Goal: Use online tool/utility: Utilize a website feature to perform a specific function

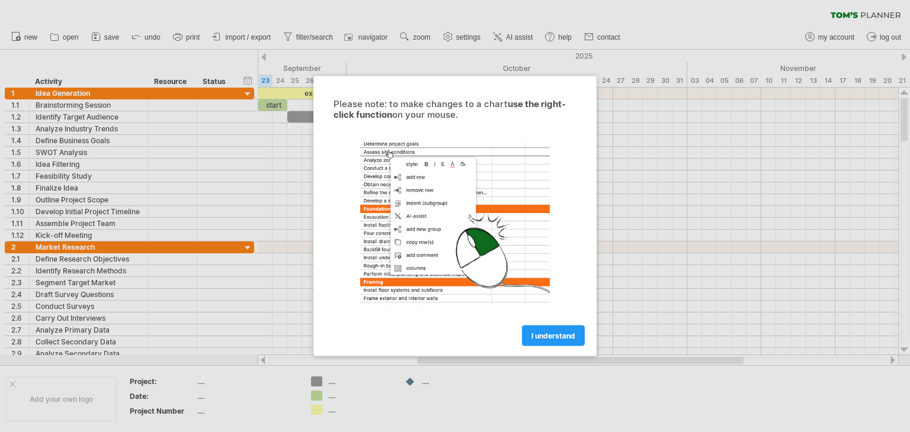
click at [419, 115] on div "Please note: to make changes to a chart use the right-click function on your mo…" at bounding box center [454, 109] width 243 height 21
click at [422, 108] on div "Please note: to make changes to a chart use the right-click function on your mo…" at bounding box center [454, 109] width 243 height 21
click at [556, 346] on div "Please note: to make changes to a chart use the right-click function on your mo…" at bounding box center [454, 216] width 283 height 280
click at [555, 338] on span "I understand" at bounding box center [553, 336] width 44 height 9
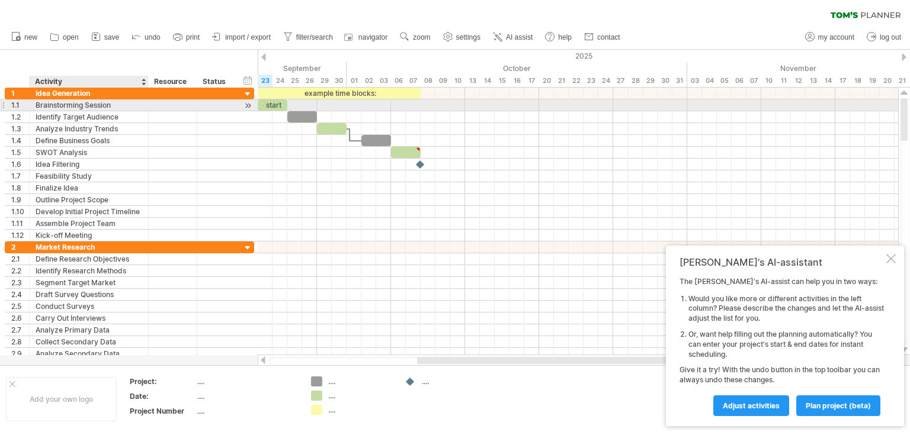
click at [84, 107] on div "Brainstorming Session" at bounding box center [89, 104] width 107 height 11
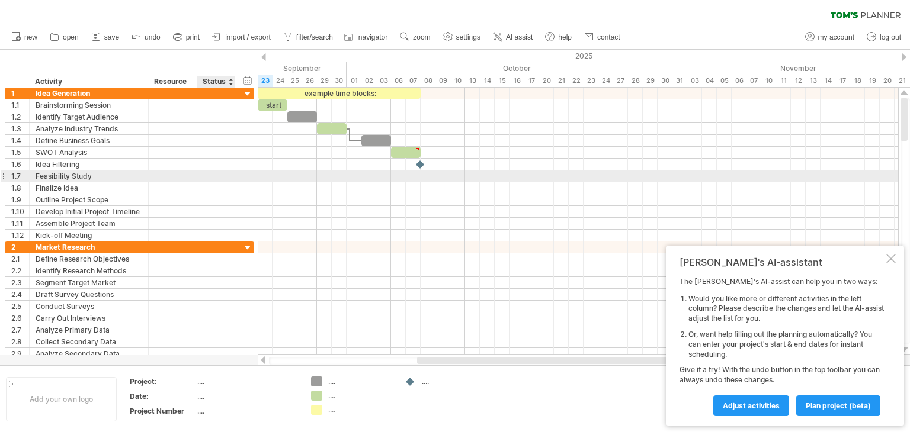
click at [253, 180] on div "**********" at bounding box center [129, 176] width 249 height 12
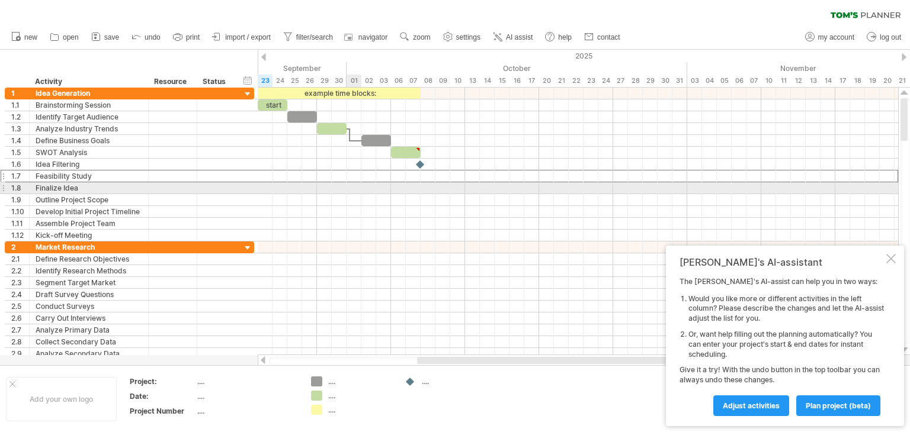
click at [384, 190] on div at bounding box center [578, 188] width 640 height 12
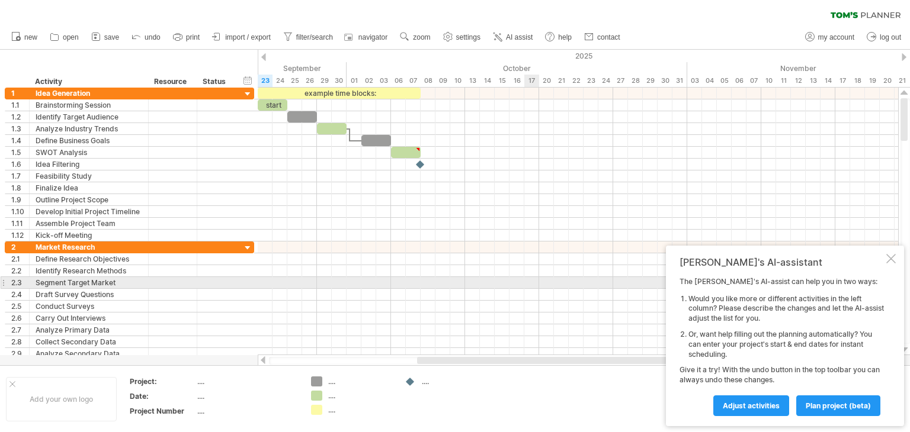
click at [535, 289] on div at bounding box center [578, 295] width 640 height 12
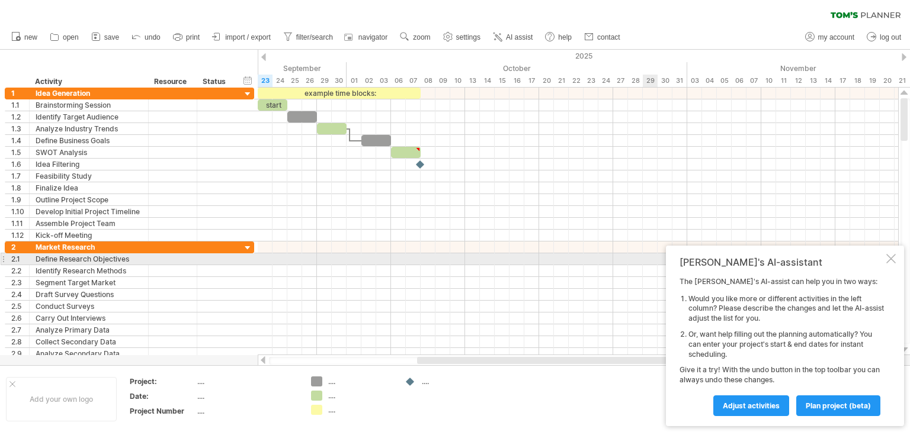
click at [888, 259] on div at bounding box center [890, 258] width 9 height 9
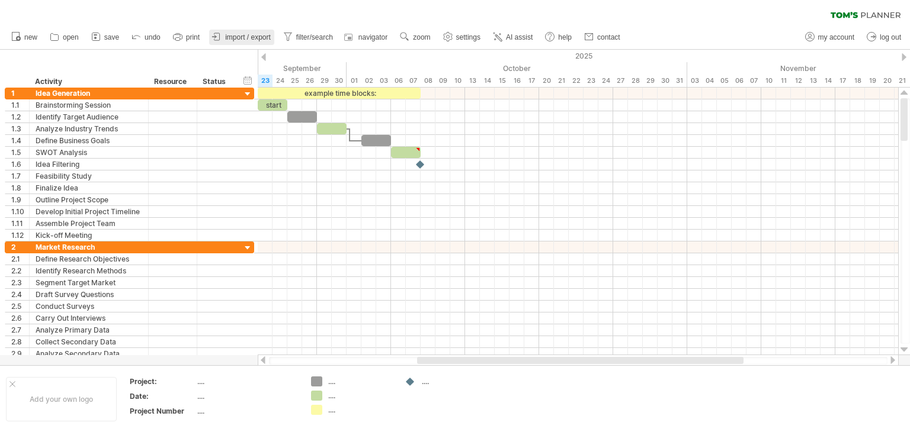
click at [227, 36] on span "import / export" at bounding box center [248, 37] width 46 height 8
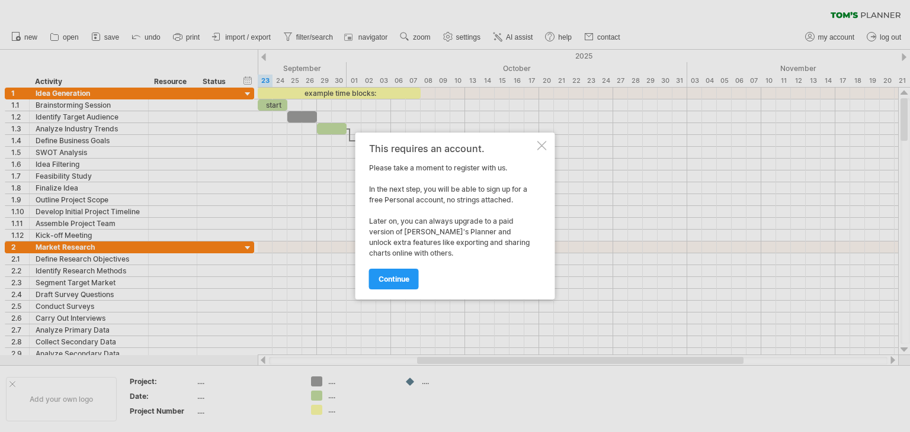
click at [538, 146] on div at bounding box center [541, 145] width 9 height 9
